Goal: Transaction & Acquisition: Purchase product/service

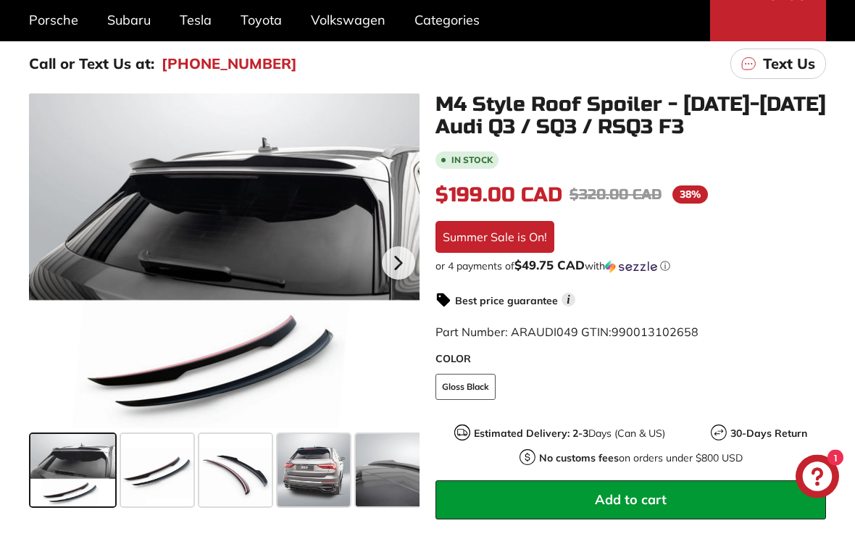
scroll to position [202, 0]
click at [303, 248] on div at bounding box center [224, 260] width 390 height 335
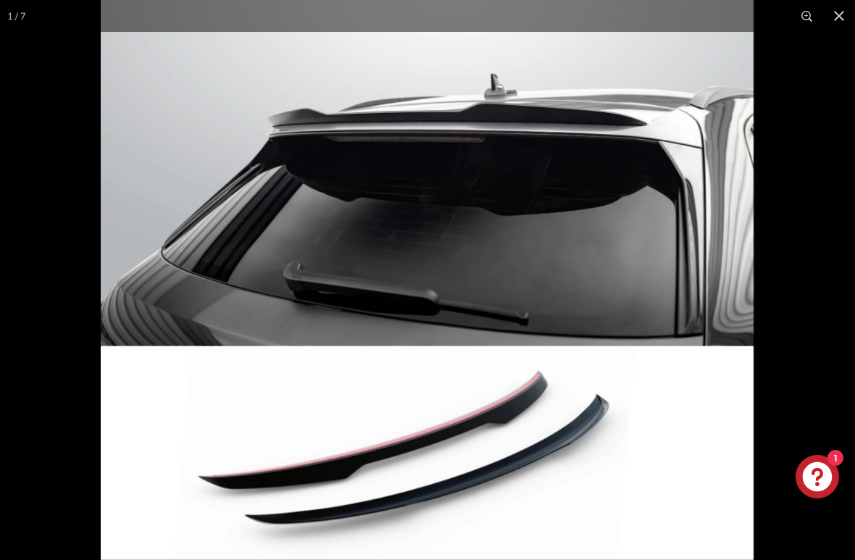
click at [815, 276] on div at bounding box center [528, 280] width 855 height 560
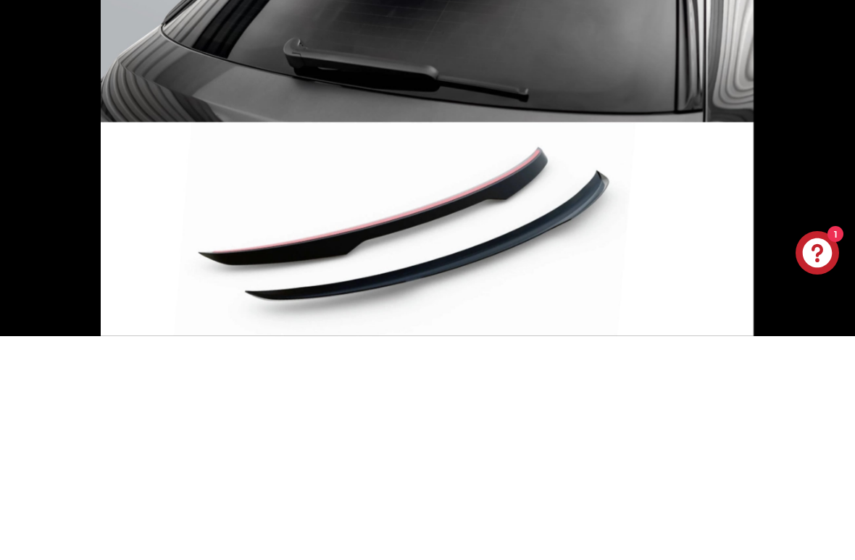
scroll to position [426, 0]
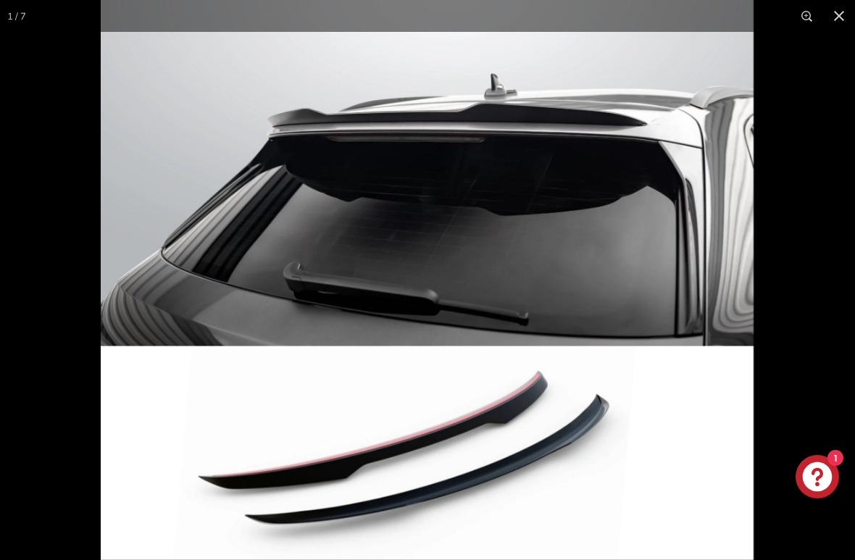
click at [764, 303] on div at bounding box center [528, 280] width 855 height 560
click at [828, 290] on div at bounding box center [528, 280] width 855 height 560
click at [826, 274] on div at bounding box center [528, 280] width 855 height 560
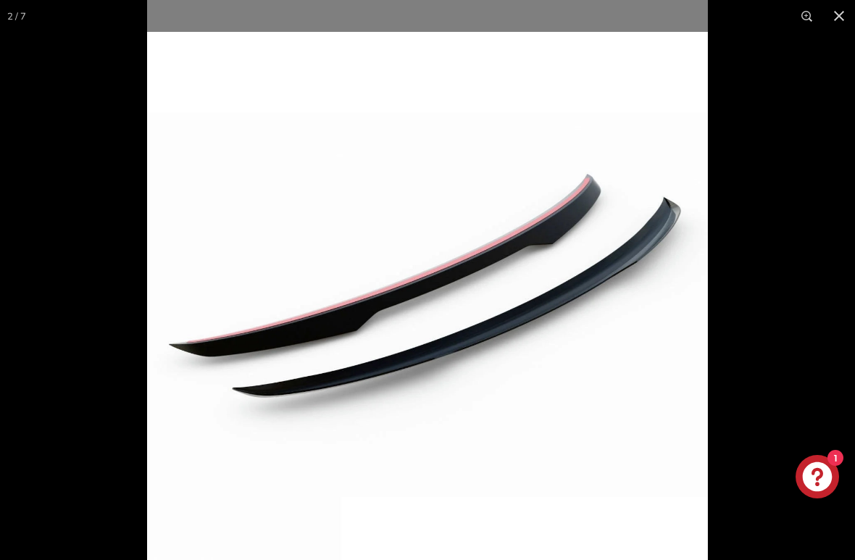
click at [842, 22] on button at bounding box center [839, 16] width 32 height 32
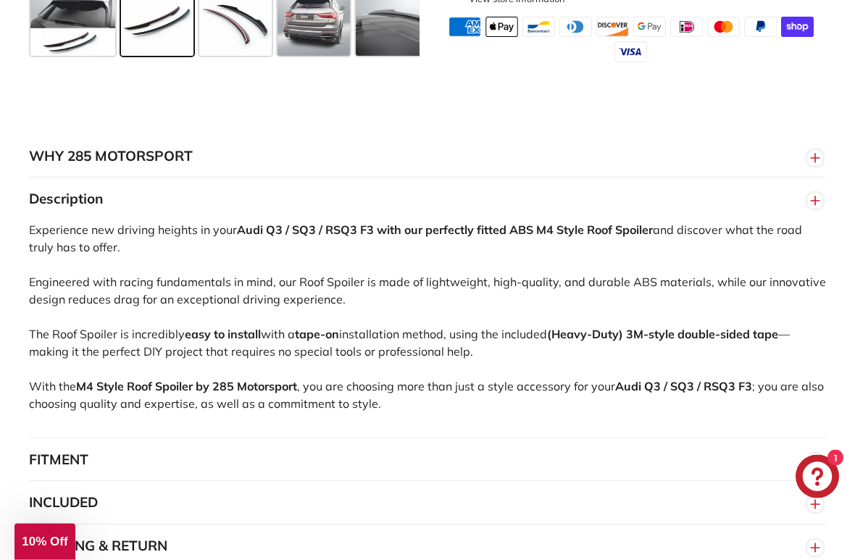
scroll to position [891, 0]
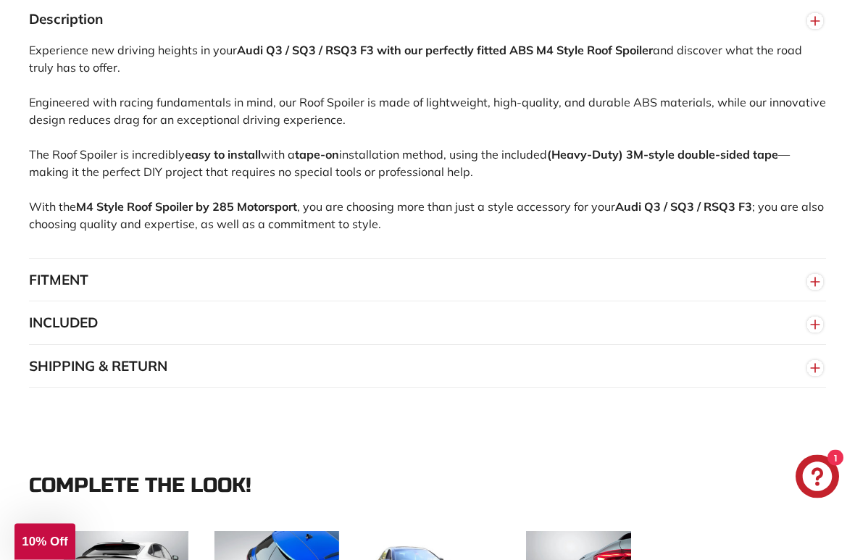
click at [825, 283] on icon "button" at bounding box center [815, 282] width 22 height 26
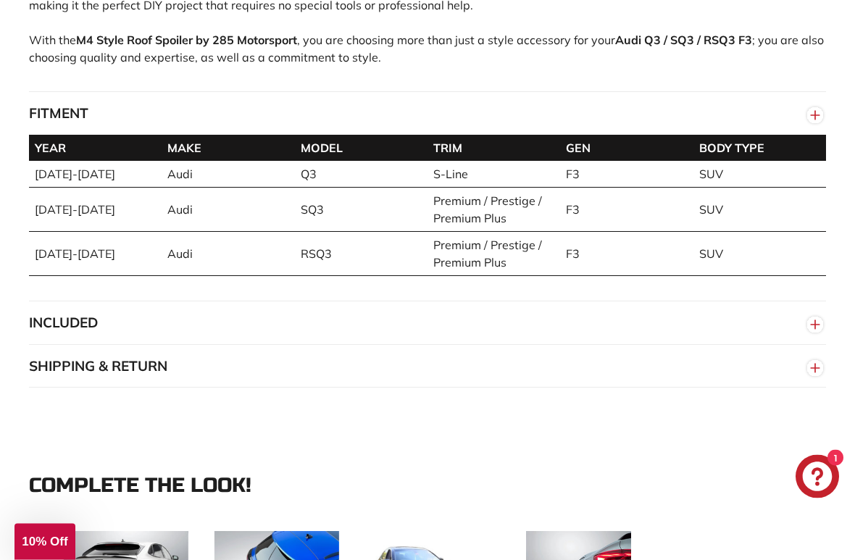
scroll to position [1238, 0]
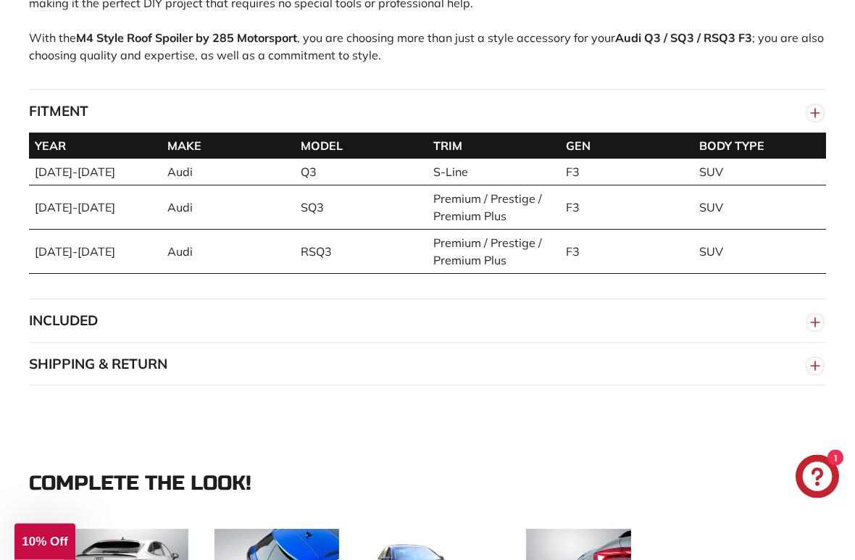
click at [824, 319] on icon "button" at bounding box center [815, 323] width 22 height 26
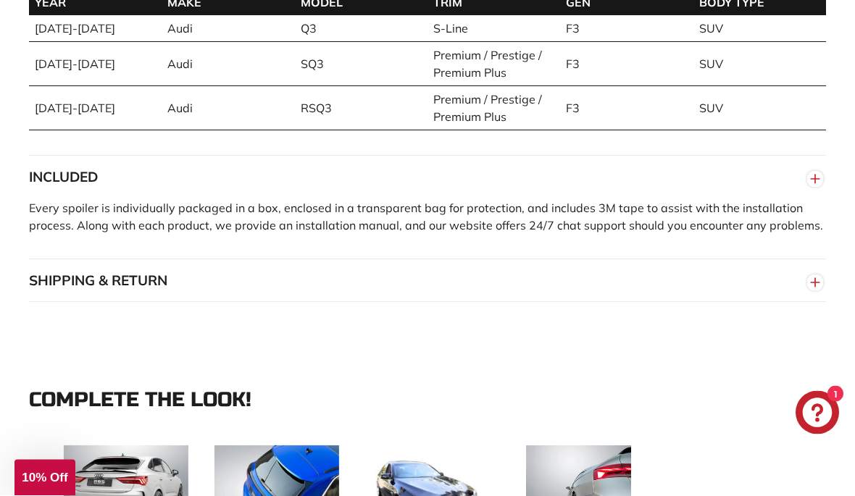
scroll to position [1383, 0]
click at [822, 288] on icon "button" at bounding box center [815, 282] width 22 height 26
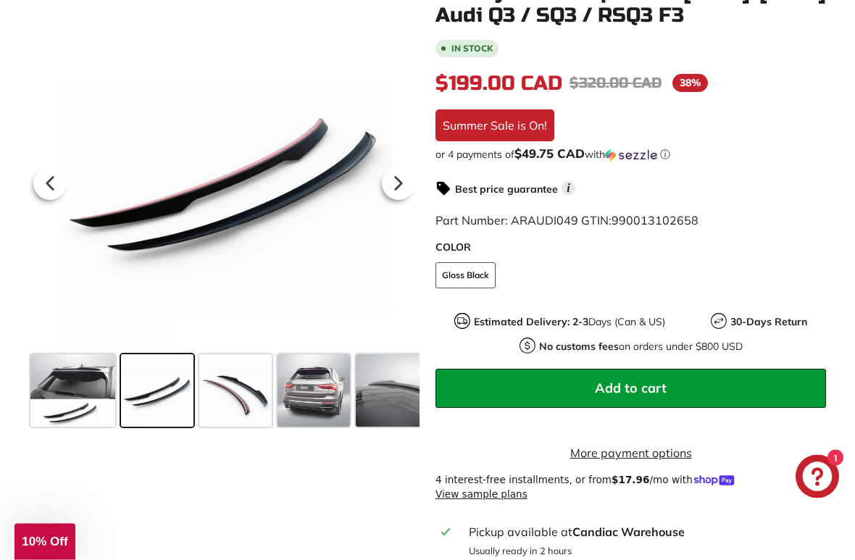
scroll to position [314, 0]
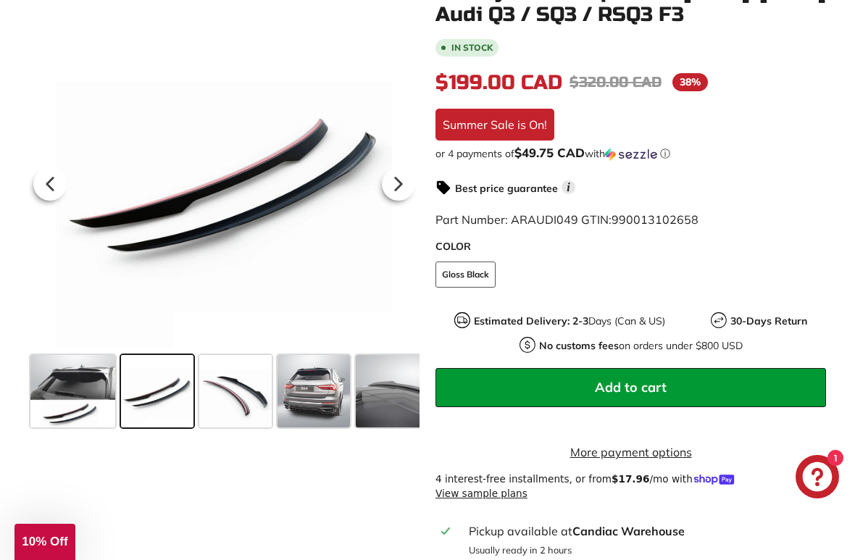
click at [560, 379] on button "Add to cart" at bounding box center [630, 387] width 390 height 39
